Goal: Feedback & Contribution: Submit feedback/report problem

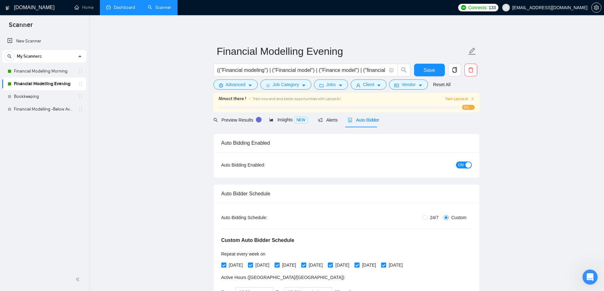
click at [118, 9] on link "Dashboard" at bounding box center [120, 7] width 29 height 5
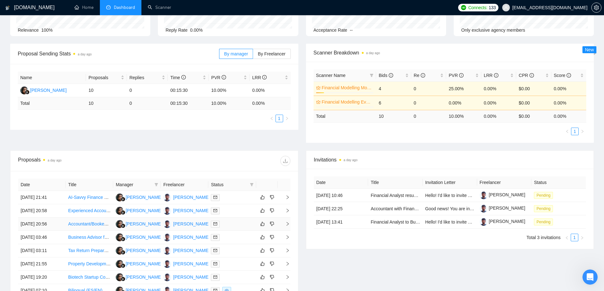
scroll to position [12, 0]
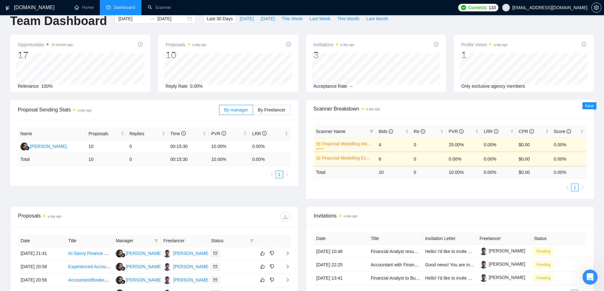
click at [344, 141] on link "Financial Modelling Morning" at bounding box center [347, 143] width 51 height 7
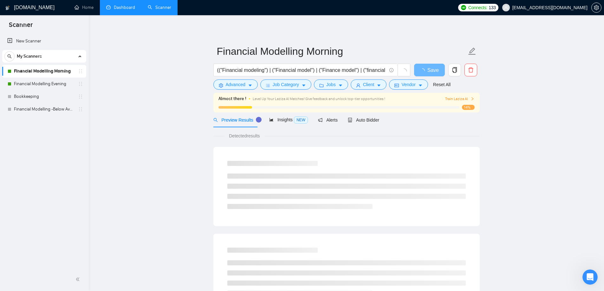
click at [462, 99] on span "Train Laziza AI" at bounding box center [459, 99] width 29 height 6
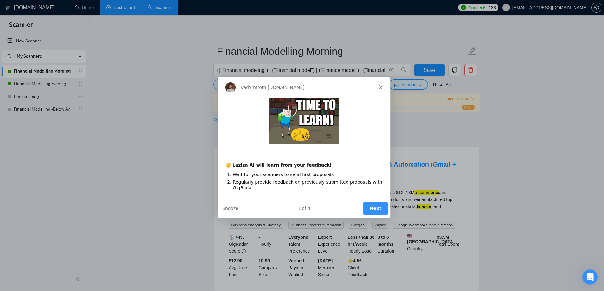
click at [371, 208] on button "Next" at bounding box center [374, 208] width 24 height 13
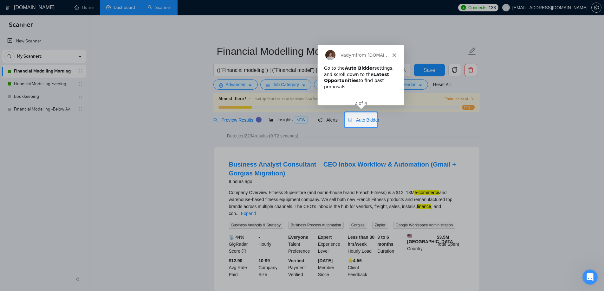
click at [368, 120] on span "Auto Bidder" at bounding box center [363, 120] width 31 height 5
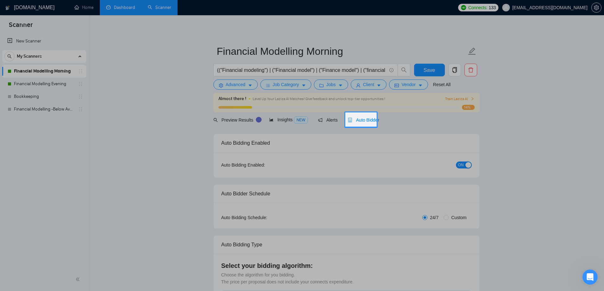
radio input "false"
radio input "true"
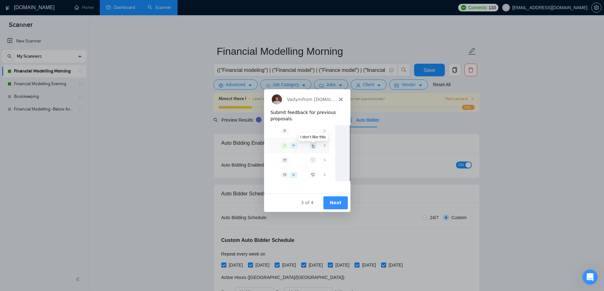
click at [335, 205] on button "Next" at bounding box center [335, 202] width 24 height 13
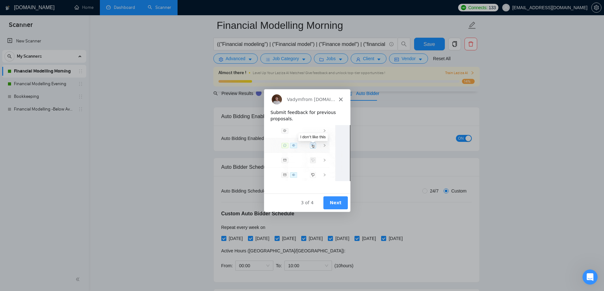
click at [336, 201] on button "Next" at bounding box center [335, 202] width 24 height 13
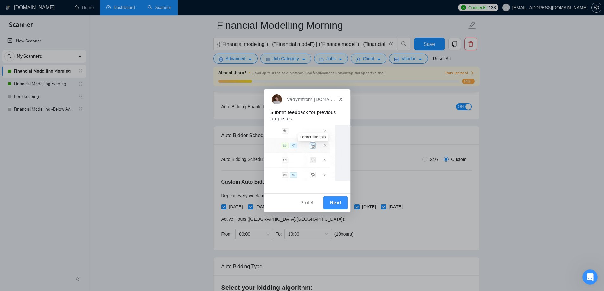
click at [343, 199] on button "Next" at bounding box center [335, 202] width 24 height 13
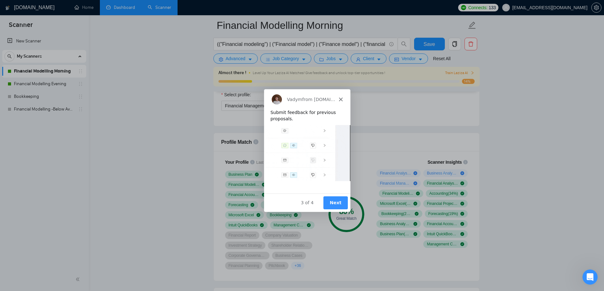
scroll to position [539, 0]
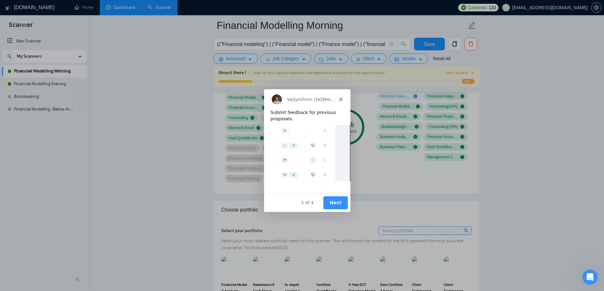
click at [337, 202] on button "Next" at bounding box center [335, 202] width 24 height 13
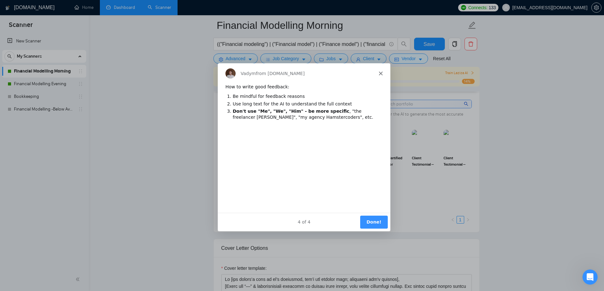
scroll to position [760, 0]
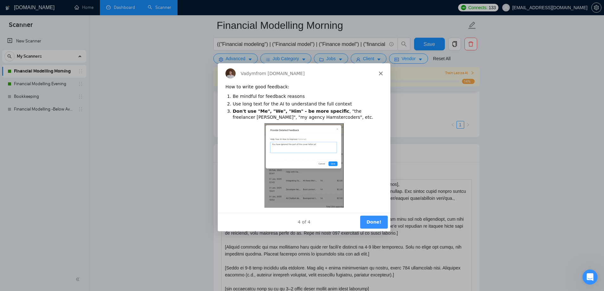
click at [373, 220] on button "Done!" at bounding box center [373, 221] width 28 height 13
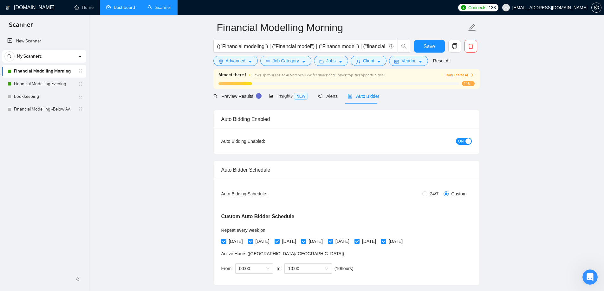
scroll to position [0, 0]
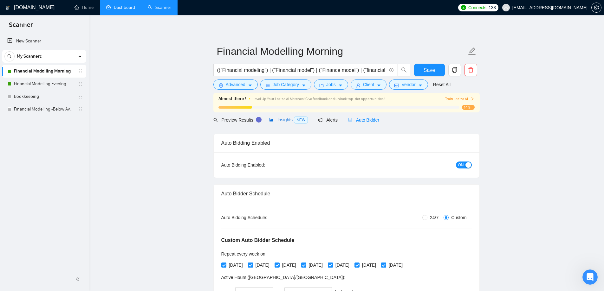
click at [278, 119] on span "Insights NEW" at bounding box center [288, 119] width 39 height 5
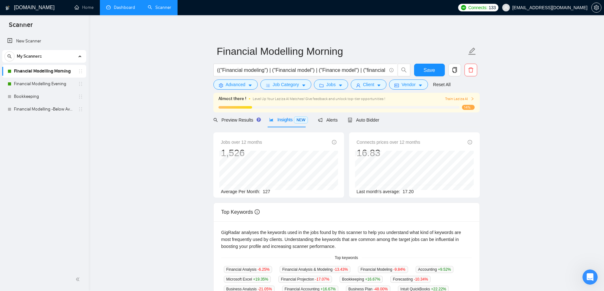
click at [119, 9] on link "Dashboard" at bounding box center [120, 7] width 29 height 5
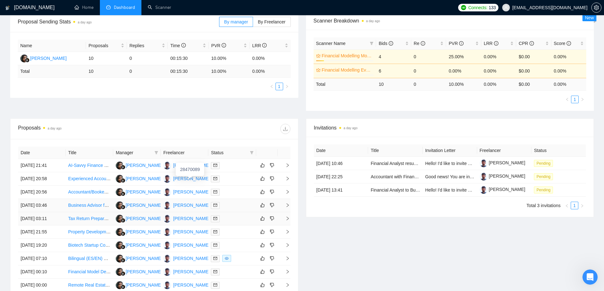
scroll to position [127, 0]
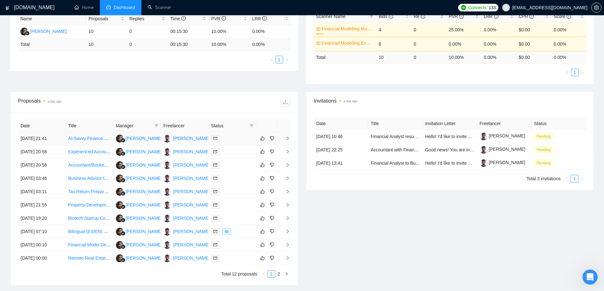
click at [94, 143] on td "AI-Savvy Finance Ops / Bookkeeper (Fractional, Strategic Focus)" at bounding box center [90, 138] width 48 height 13
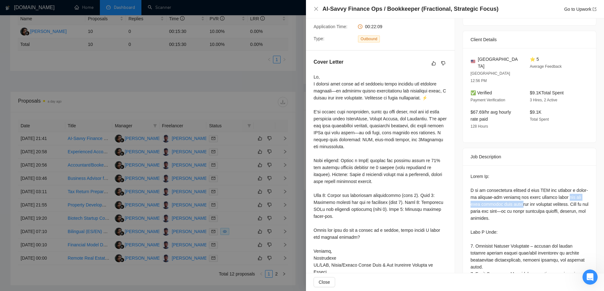
drag, startPoint x: 468, startPoint y: 189, endPoint x: 537, endPoint y: 187, distance: 68.8
drag, startPoint x: 485, startPoint y: 196, endPoint x: 538, endPoint y: 195, distance: 52.9
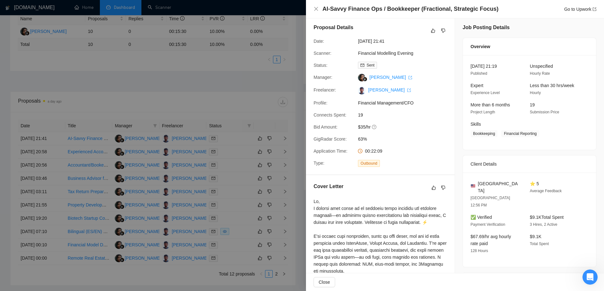
scroll to position [0, 0]
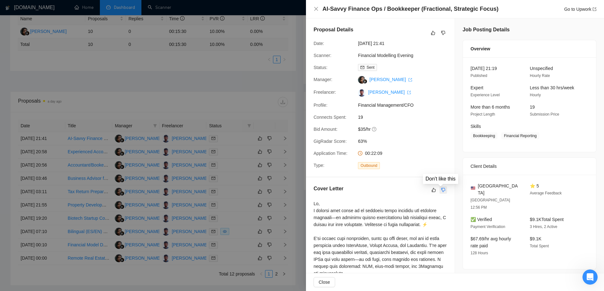
click at [441, 189] on icon "dislike" at bounding box center [443, 190] width 4 height 5
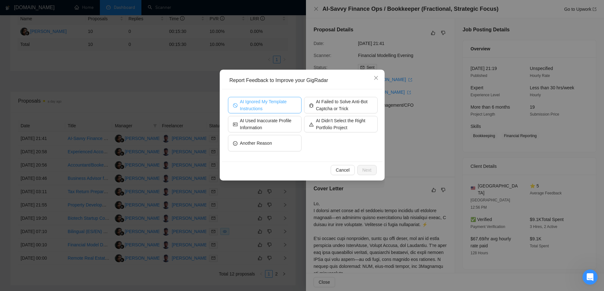
click at [258, 108] on span "AI Ignored My Template Instructions" at bounding box center [268, 105] width 56 height 14
click at [375, 169] on button "Next" at bounding box center [366, 170] width 19 height 10
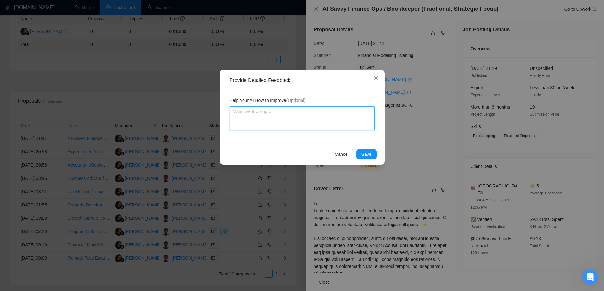
click at [276, 116] on textarea at bounding box center [301, 118] width 145 height 24
drag, startPoint x: 279, startPoint y: 76, endPoint x: 312, endPoint y: 54, distance: 39.0
click at [312, 54] on div "Provide Detailed Feedback Help Your AI How to Improve (Optional) Cancel Save" at bounding box center [302, 145] width 604 height 291
click at [279, 122] on textarea at bounding box center [301, 118] width 145 height 24
type textarea "F"
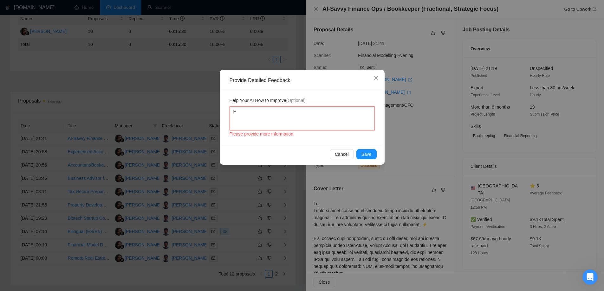
type textarea "Fi"
type textarea "Fir"
type textarea "Firs"
type textarea "Firs t"
type textarea "Firs"
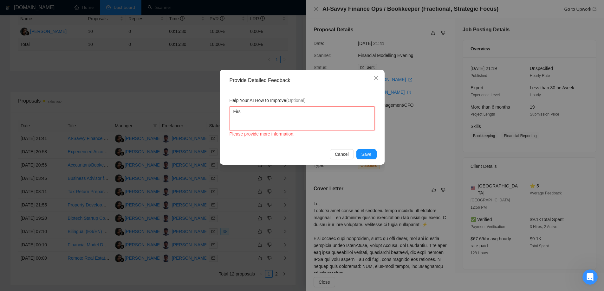
type textarea "Firs"
type textarea "Fir"
type textarea "Firt"
type textarea "Fir"
type textarea "Firs"
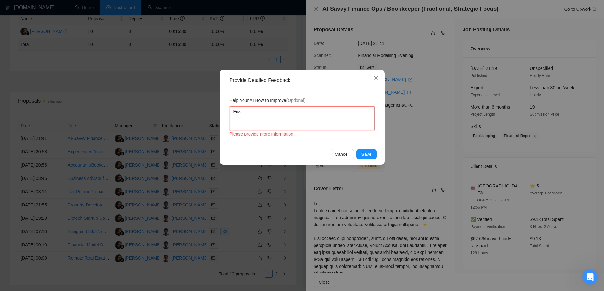
type textarea "First"
type textarea "First p"
type textarea "First pa"
type textarea "First par"
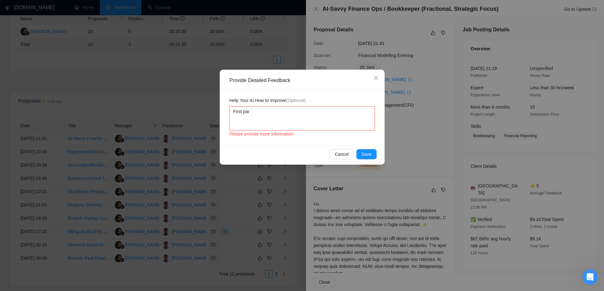
type textarea "First para"
type textarea "First [PERSON_NAME]"
type textarea "First paragr"
type textarea "First paragra"
type textarea "First paragrap"
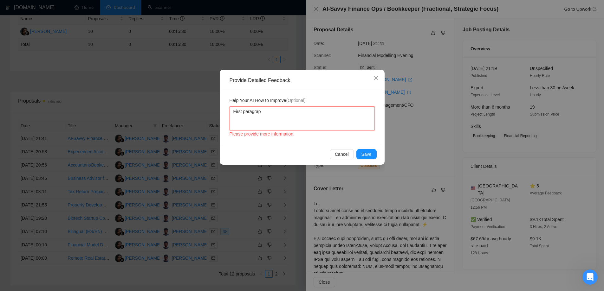
type textarea "First paragraph"
type textarea "First paragraph of"
type textarea "First paragraph of t"
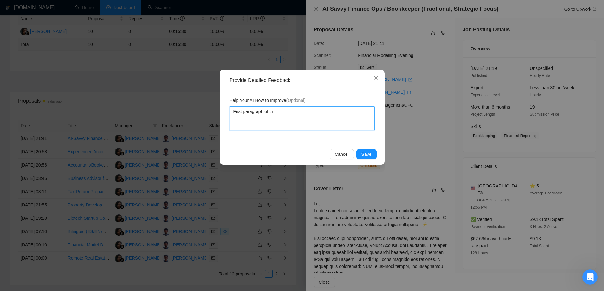
type textarea "First paragraph of the"
type textarea "First paragraph of the ci"
type textarea "First paragraph of the c"
type textarea "First paragraph of the co"
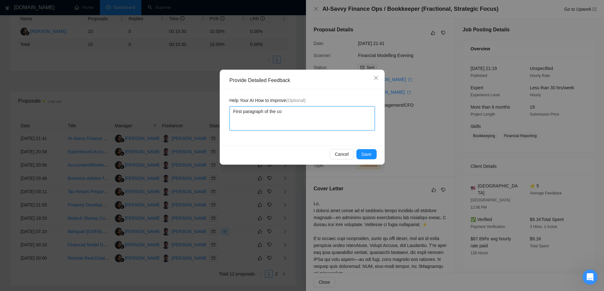
type textarea "First paragraph of the cov"
type textarea "First paragraph of the cove"
type textarea "First paragraph of the cover"
type textarea "First paragraph of the cover l"
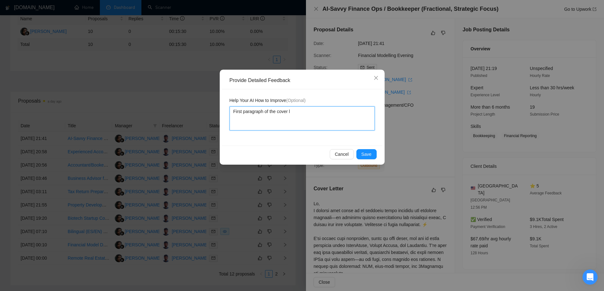
type textarea "First paragraph of the cover le"
type textarea "First paragraph of the cover let"
type textarea "First paragraph of the cover lett"
type textarea "First paragraph of the cover lette"
type textarea "First paragraph of the cover letter"
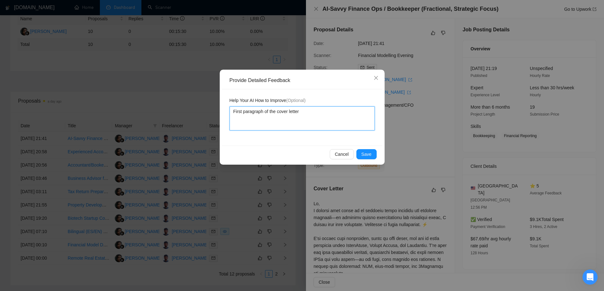
type textarea "First paragraph of the cover letter"
type textarea "First paragraph of the cover letter d"
type textarea "First paragraph of the cover letter do"
type textarea "First paragraph of the cover letter doe"
type textarea "First paragraph of the cover letter does"
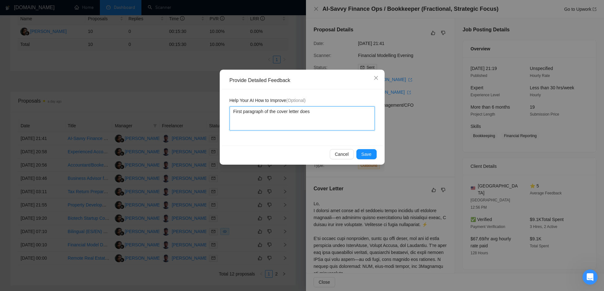
type textarea "First paragraph of the cover letter does"
type textarea "First paragraph of the cover letter does n"
type textarea "First paragraph of the cover letter does nt"
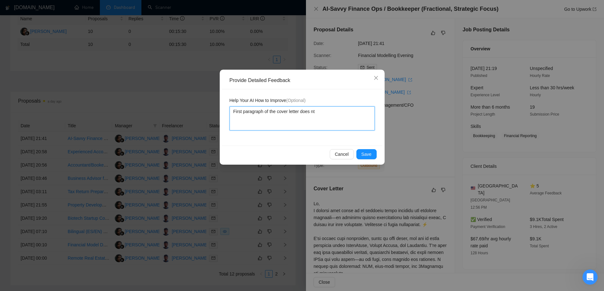
type textarea "First paragraph of the cover letter does n"
type textarea "First paragraph of the cover letter does no"
type textarea "First paragraph of the cover letter does not"
type textarea "First paragraph of the cover letter does not r"
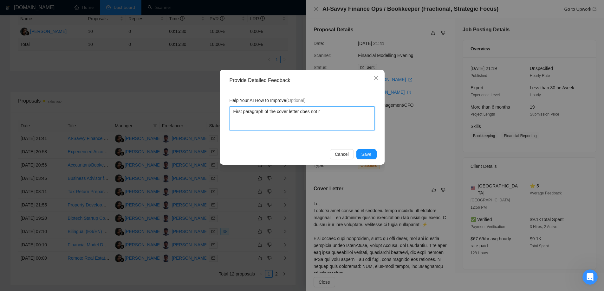
type textarea "First paragraph of the cover letter does not re"
type textarea "First paragraph of the cover letter does not res"
type textarea "First paragraph of the cover letter does not reso"
type textarea "First paragraph of the cover letter does not reson"
type textarea "First paragraph of the cover letter does not resona"
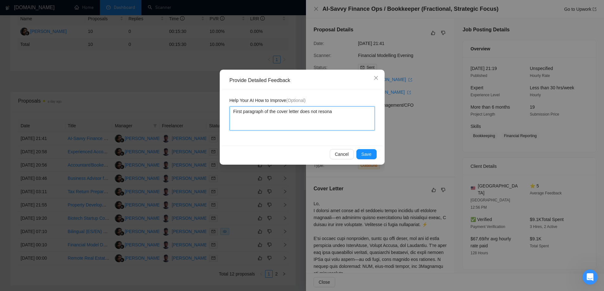
type textarea "First paragraph of the cover letter does not resonat"
type textarea "First paragraph of the cover letter does not resonate"
type textarea "First paragraph of the cover letter does not resonate w"
type textarea "First paragraph of the cover letter does not resonate wi"
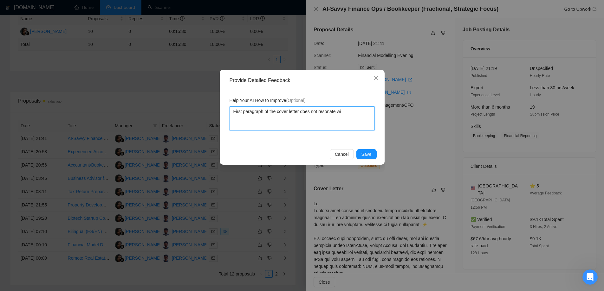
type textarea "First paragraph of the cover letter does not resonate wit"
type textarea "First paragraph of the cover letter does not resonate with"
type textarea "First paragraph of the cover letter does not resonate with t"
type textarea "First paragraph of the cover letter does not resonate with th"
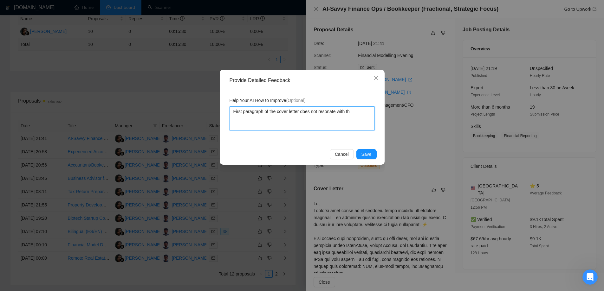
type textarea "First paragraph of the cover letter does not resonate with the"
paste textarea "[STREET_ADDRESS][PERSON_NAME]"
type textarea "First paragraph of the cover letter does not resonate with the [STREET_ADDRESS]…"
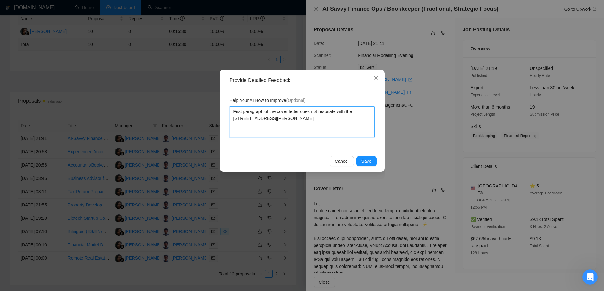
type textarea "First paragraph of the cover letter does not resonate with the"
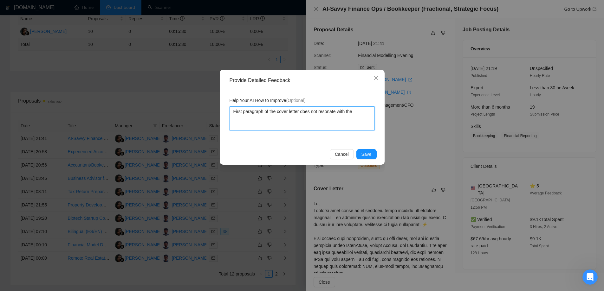
type textarea "First paragraph of the cover letter does not resonate with the C"
type textarea "First paragraph of the cover letter does not resonate with the CL"
type textarea "First paragraph of the cover letter does not resonate with the CL s"
type textarea "First paragraph of the cover letter does not resonate with the CL"
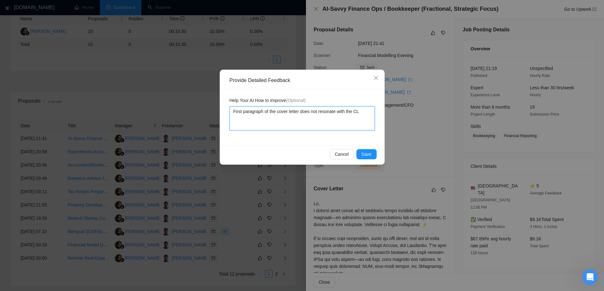
type textarea "First paragraph of the cover letter does not resonate with the CL o"
type textarea "First paragraph of the cover letter does not resonate with the CL"
type textarea "First paragraph of the cover letter does not resonate with the CL i"
type textarea "First paragraph of the cover letter does not resonate with the CL in"
type textarea "First paragraph of the cover letter does not resonate with the CL ins"
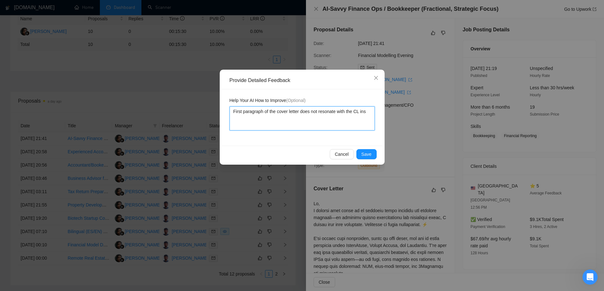
type textarea "First paragraph of the cover letter does not resonate with the CL inst"
type textarea "First paragraph of the cover letter does not resonate with the CL instr"
type textarea "First paragraph of the cover letter does not resonate with the CL instru"
type textarea "First paragraph of the cover letter does not resonate with the CL instruc"
type textarea "First paragraph of the cover letter does not resonate with the CL instructi"
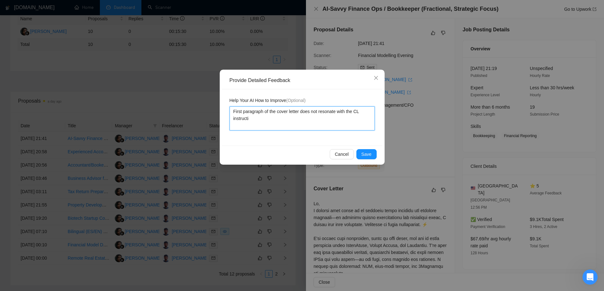
type textarea "First paragraph of the cover letter does not resonate with the CL instructio"
type textarea "First paragraph of the cover letter does not resonate with the CL instruction"
type textarea "First paragraph of the cover letter does not resonate with the CL instruction."
click at [370, 155] on span "Save" at bounding box center [366, 154] width 10 height 7
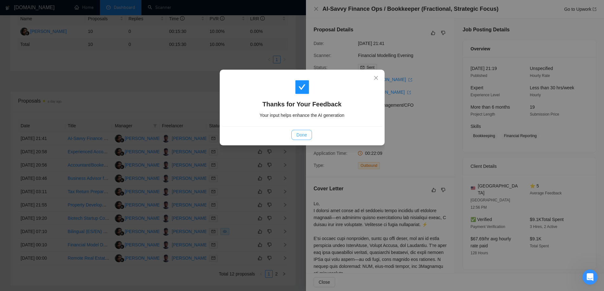
click at [302, 135] on span "Done" at bounding box center [301, 134] width 10 height 7
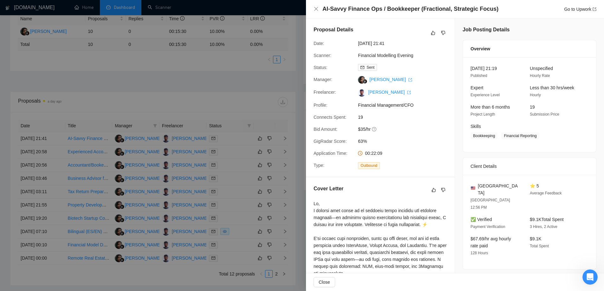
click at [232, 214] on div at bounding box center [302, 145] width 604 height 291
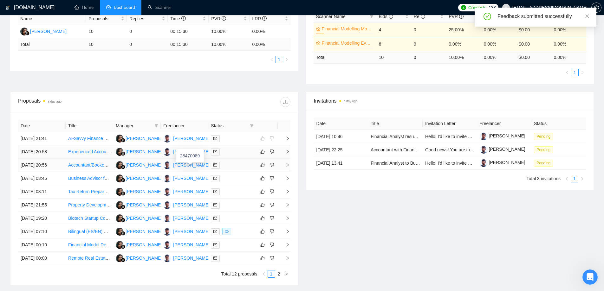
scroll to position [95, 0]
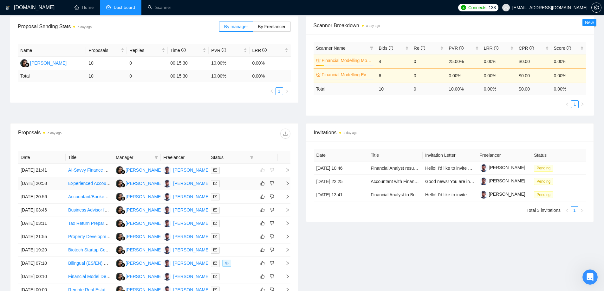
click at [98, 188] on td "Experienced Accountant for UK Small Business - urgent project" at bounding box center [90, 183] width 48 height 13
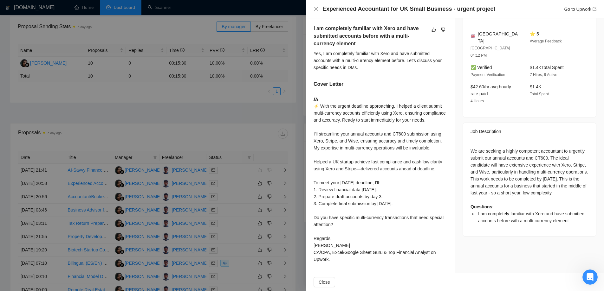
scroll to position [167, 0]
click at [432, 28] on icon "like" at bounding box center [434, 30] width 4 height 4
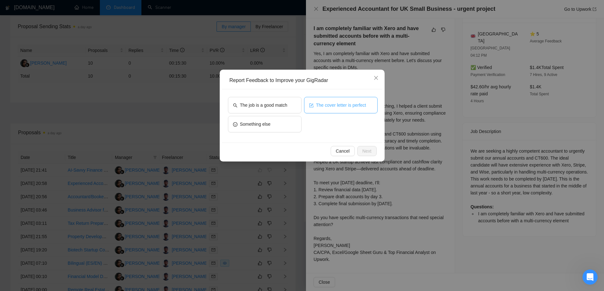
click at [341, 109] on button "The cover letter is perfect" at bounding box center [341, 105] width 74 height 16
click at [284, 110] on button "The job is a good match" at bounding box center [265, 105] width 74 height 16
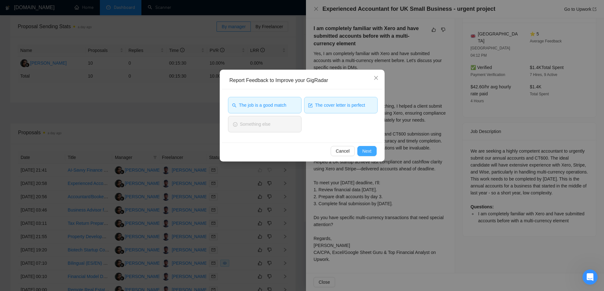
click at [364, 148] on span "Next" at bounding box center [366, 151] width 9 height 7
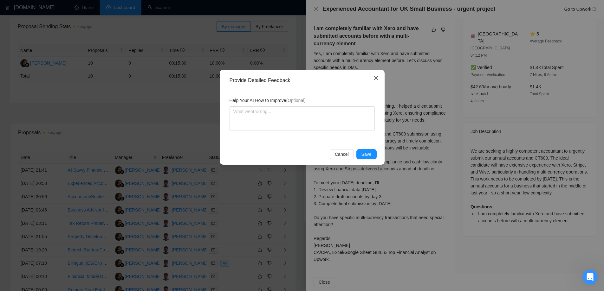
click at [378, 80] on icon "close" at bounding box center [375, 77] width 5 height 5
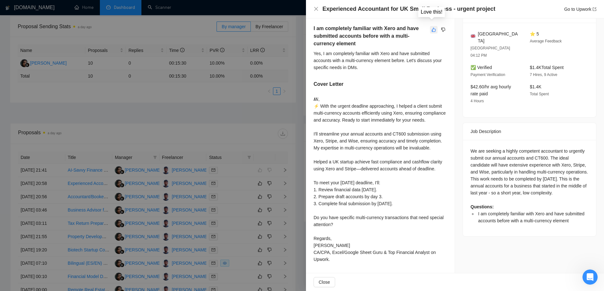
click at [431, 27] on icon "like" at bounding box center [433, 29] width 4 height 5
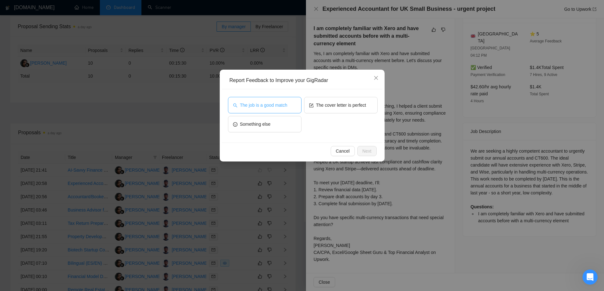
click at [275, 104] on span "The job is a good match" at bounding box center [263, 105] width 47 height 7
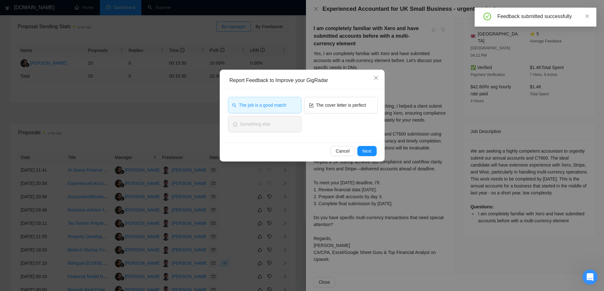
click at [323, 96] on div "The job is a good match The cover letter is perfect Something else" at bounding box center [302, 115] width 160 height 53
click at [339, 102] on span "The cover letter is perfect" at bounding box center [341, 105] width 50 height 7
click at [362, 153] on button "Next" at bounding box center [366, 151] width 19 height 10
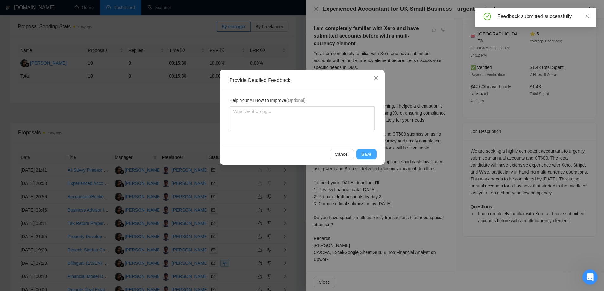
click at [363, 156] on span "Save" at bounding box center [366, 154] width 10 height 7
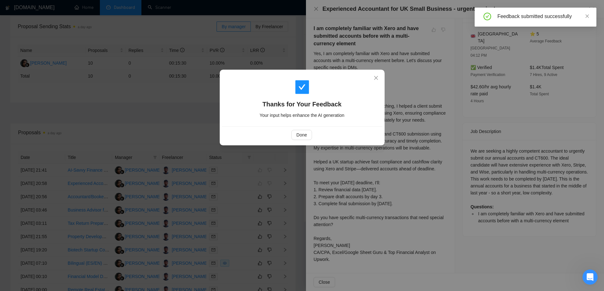
click at [299, 142] on div "Done" at bounding box center [302, 134] width 160 height 17
click at [302, 138] on button "Done" at bounding box center [301, 135] width 21 height 10
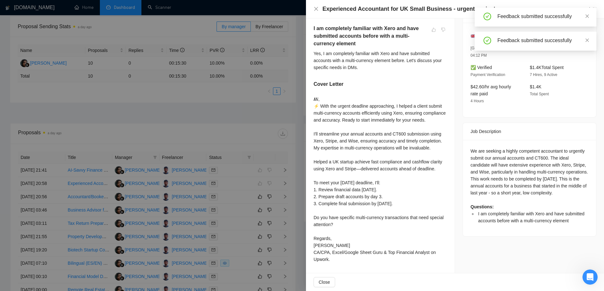
click at [272, 155] on div at bounding box center [302, 145] width 604 height 291
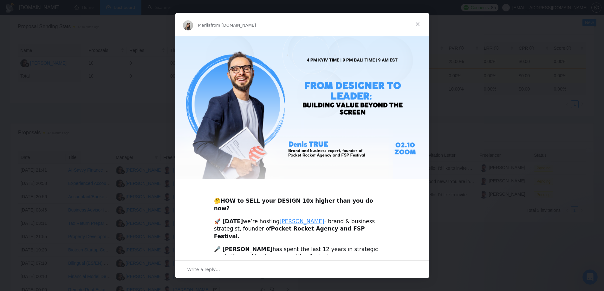
click at [420, 23] on span "Close" at bounding box center [417, 24] width 23 height 23
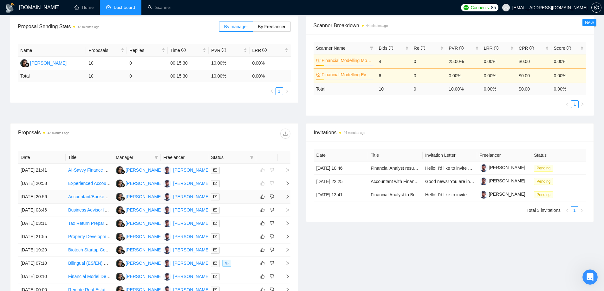
click at [94, 201] on td "Accountant/Bookeeper Needed for HMO (Catch Up &amp; Ongoing)" at bounding box center [90, 196] width 48 height 13
